Goal: Transaction & Acquisition: Purchase product/service

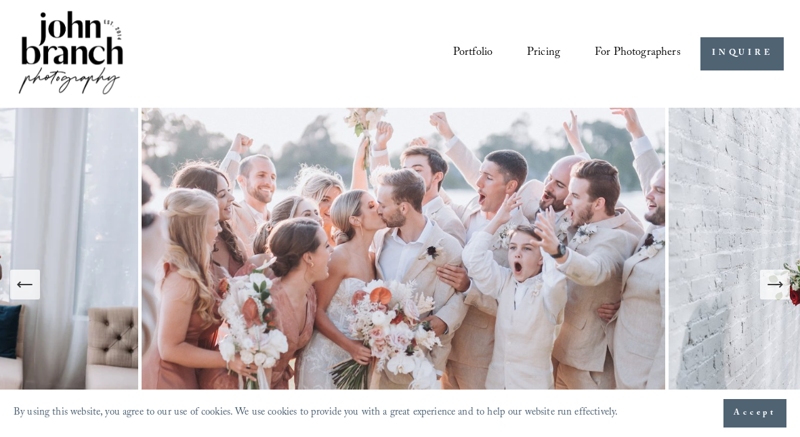
click at [0, 0] on span "Presets" at bounding box center [0, 0] width 0 height 0
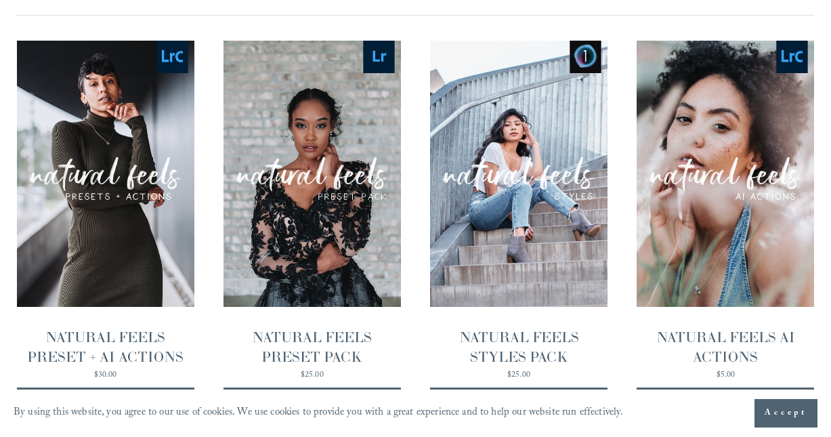
scroll to position [1255, 0]
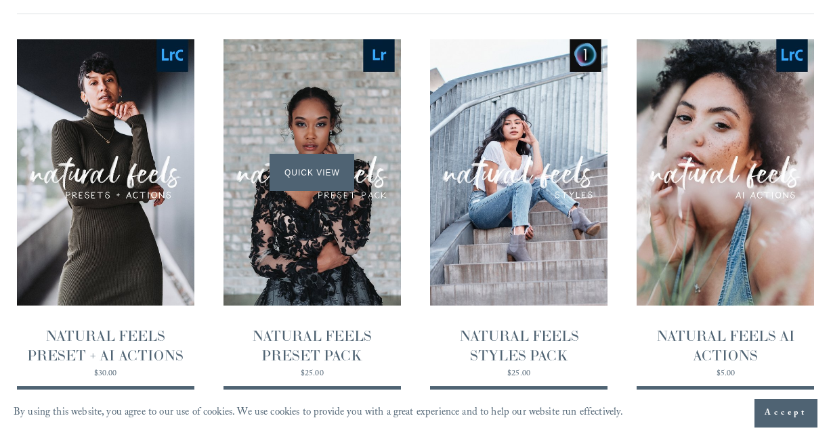
click at [319, 244] on div "Quick View" at bounding box center [312, 172] width 177 height 266
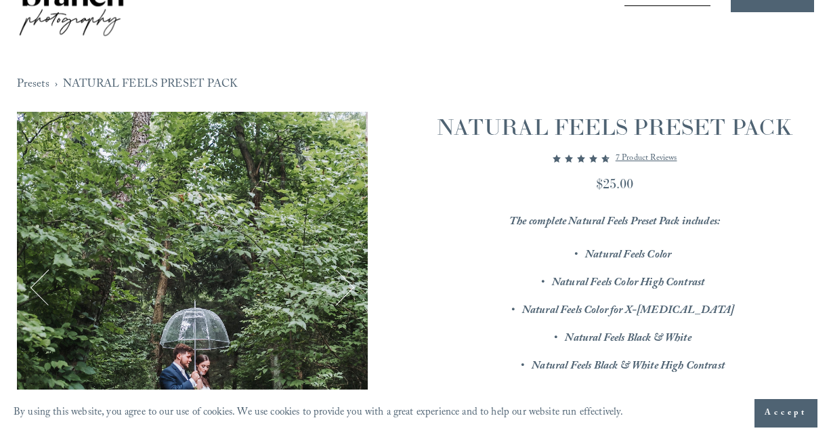
scroll to position [1, 0]
